Goal: Find specific page/section

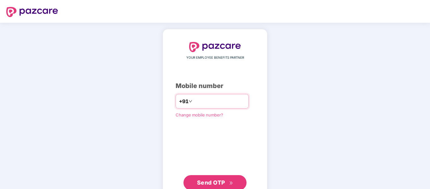
click at [215, 99] on input "number" at bounding box center [220, 101] width 52 height 10
type input "**********"
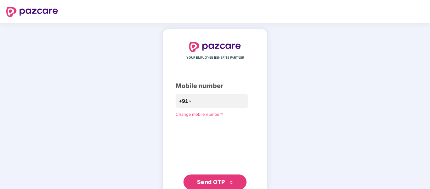
click at [217, 185] on span "Send OTP" at bounding box center [215, 182] width 36 height 9
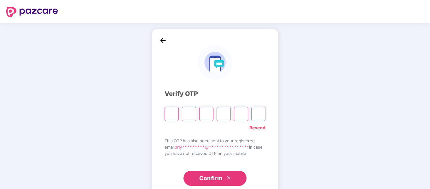
type input "*"
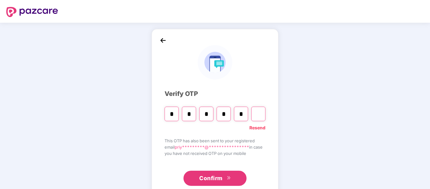
type input "*"
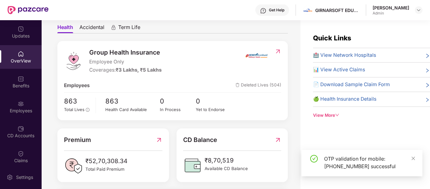
scroll to position [59, 0]
click at [29, 111] on div "Employees" at bounding box center [21, 111] width 42 height 6
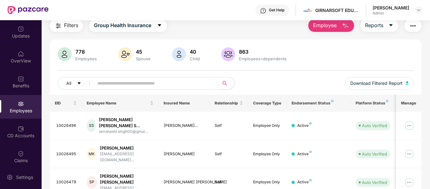
scroll to position [23, 0]
click at [162, 82] on input "text" at bounding box center [153, 82] width 113 height 9
click at [275, 74] on div "778 Employees 45 Spouse 40 Child 863 Employees+dependents All Download Filtered…" at bounding box center [236, 70] width 372 height 47
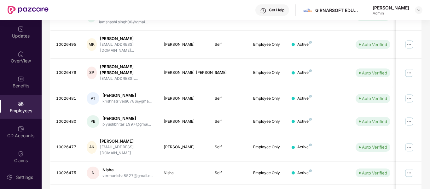
scroll to position [0, 0]
